Goal: Navigation & Orientation: Find specific page/section

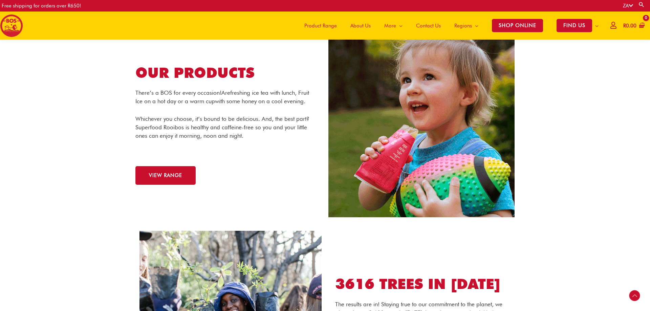
scroll to position [742, 0]
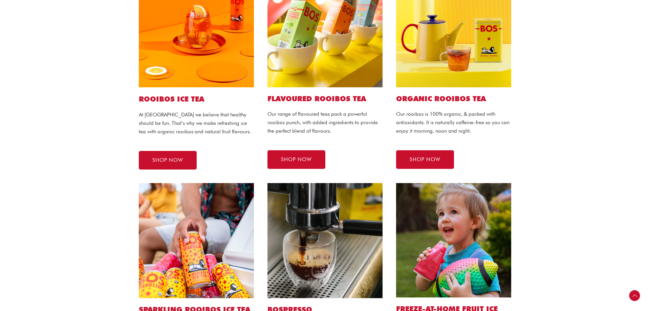
scroll to position [264, 0]
